Goal: Transaction & Acquisition: Download file/media

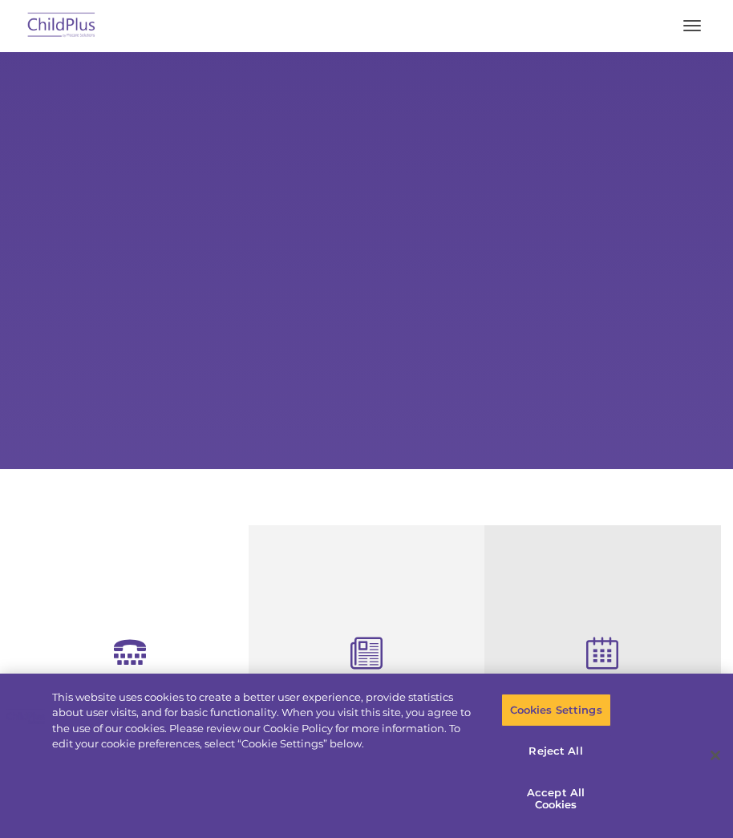
select select "MEDIUM"
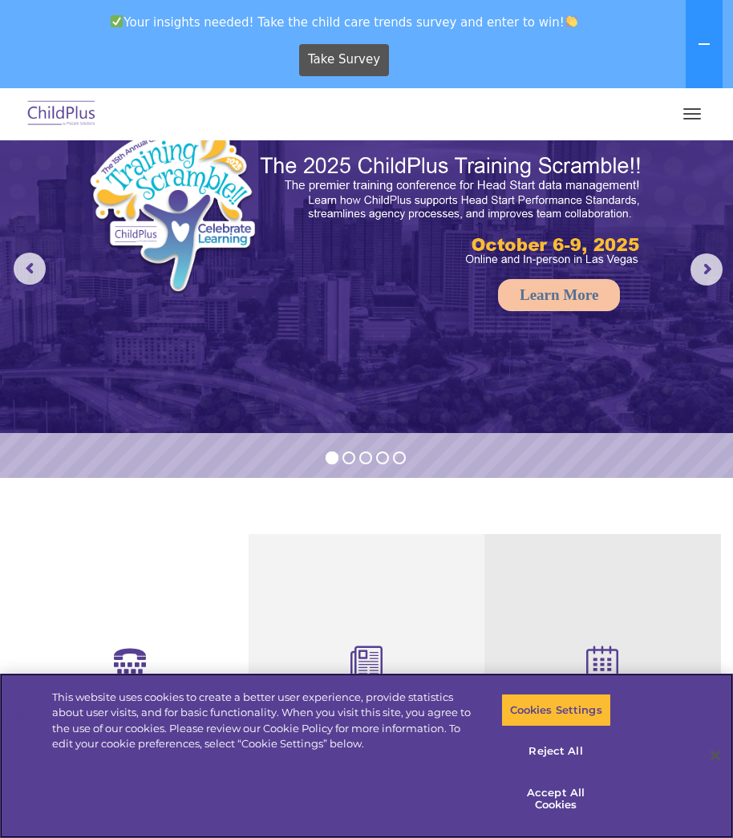
scroll to position [80, 0]
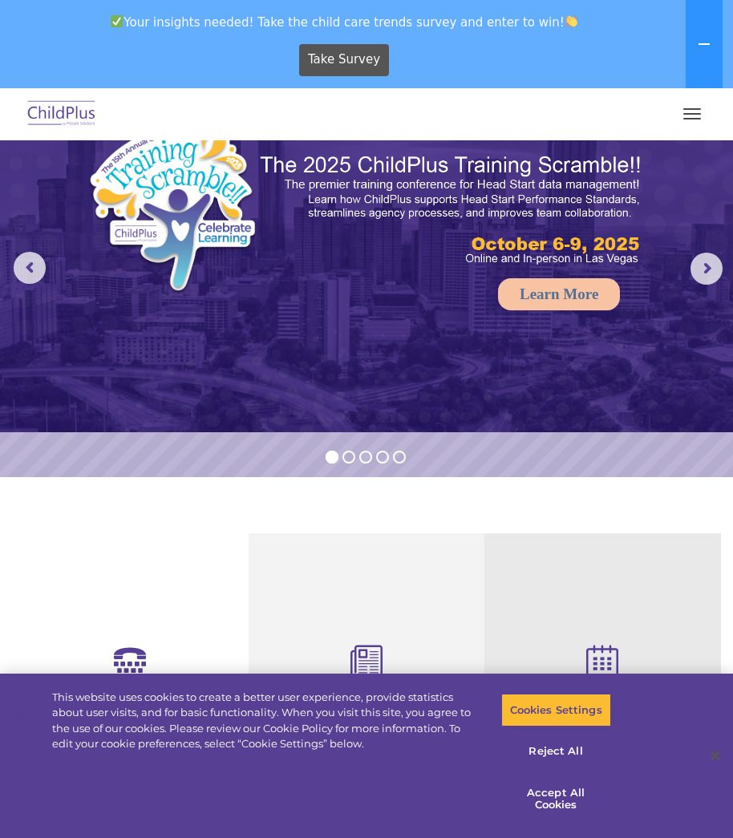
click at [688, 111] on button "button" at bounding box center [692, 114] width 34 height 26
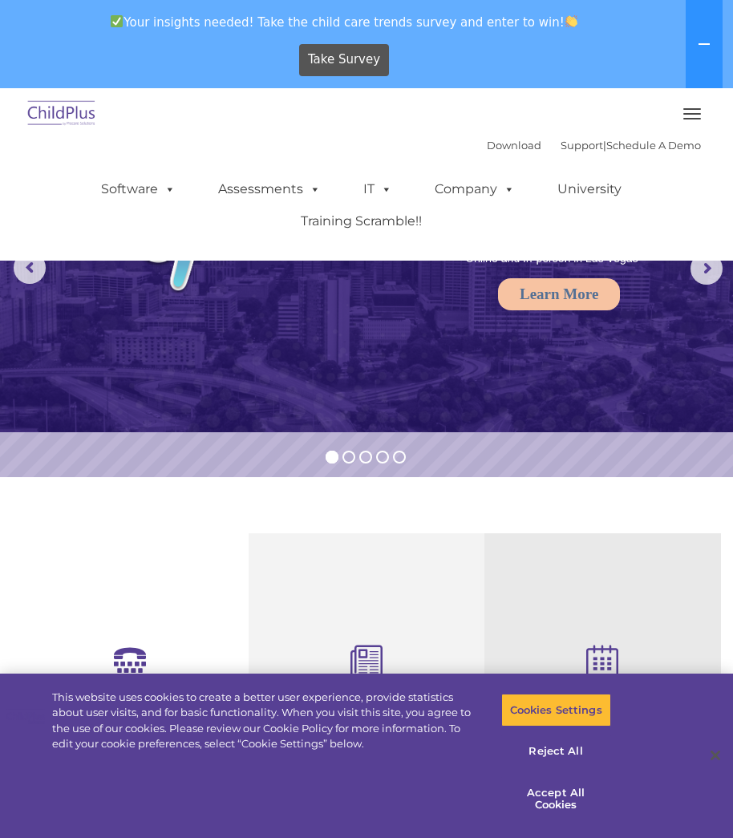
click at [688, 111] on button "button" at bounding box center [692, 114] width 34 height 26
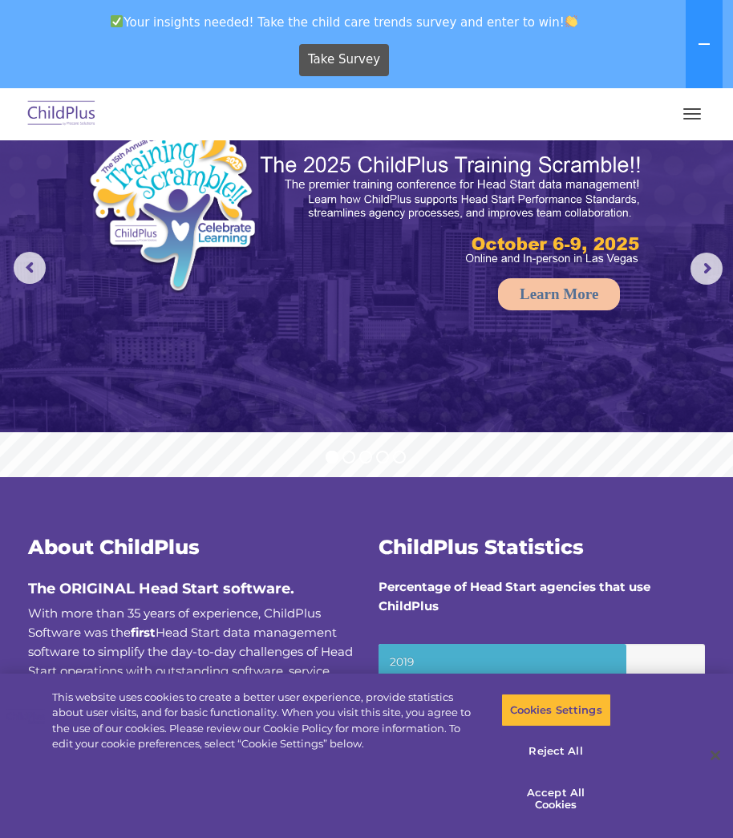
click at [701, 110] on button "button" at bounding box center [692, 114] width 34 height 26
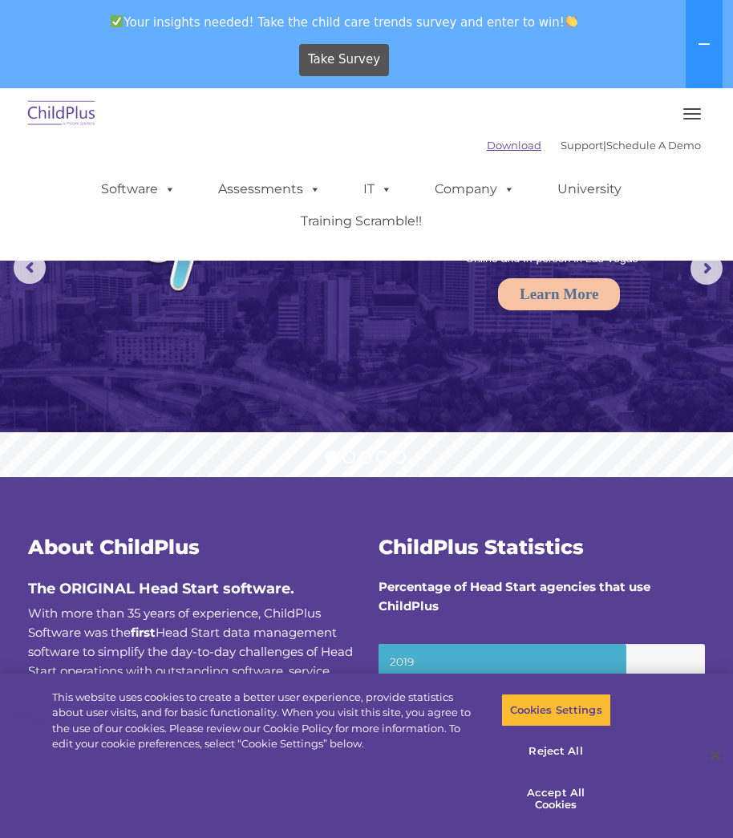
click at [487, 144] on link "Download" at bounding box center [514, 145] width 55 height 13
